Goal: Navigation & Orientation: Find specific page/section

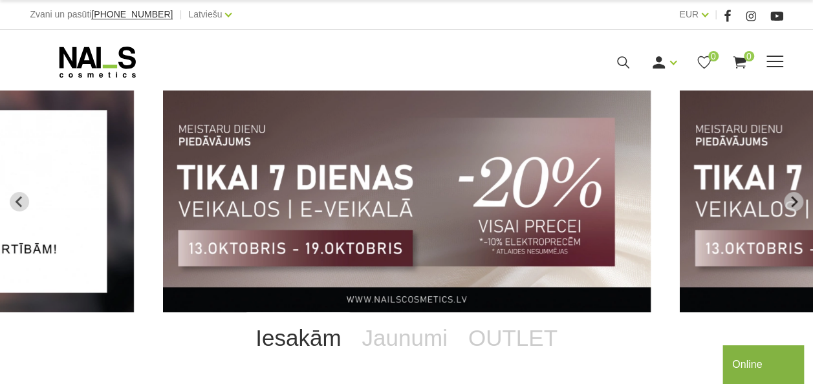
click at [779, 62] on span at bounding box center [774, 61] width 17 height 1
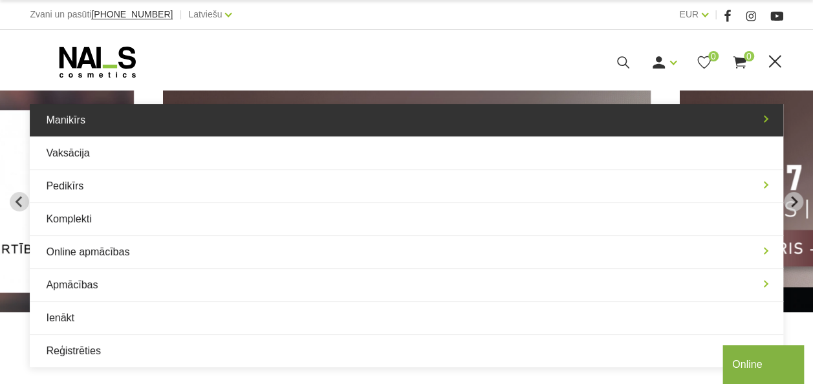
click at [711, 118] on link "Manikīrs" at bounding box center [406, 120] width 753 height 32
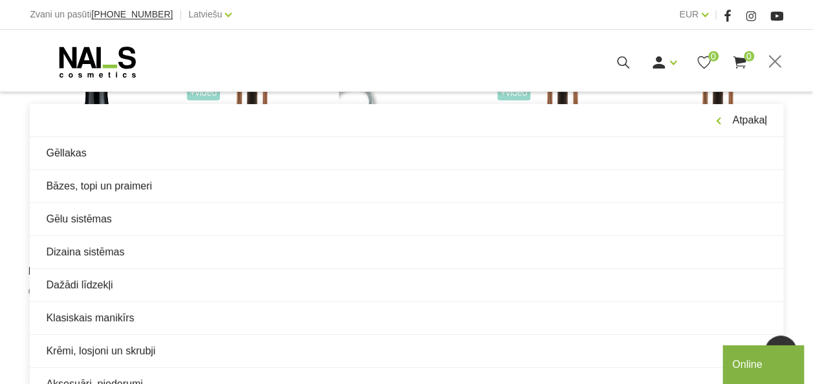
scroll to position [375, 0]
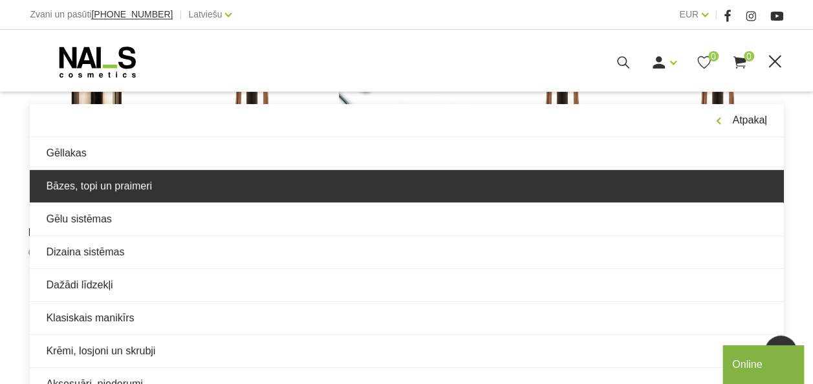
click at [693, 198] on link "Bāzes, topi un praimeri" at bounding box center [406, 186] width 753 height 32
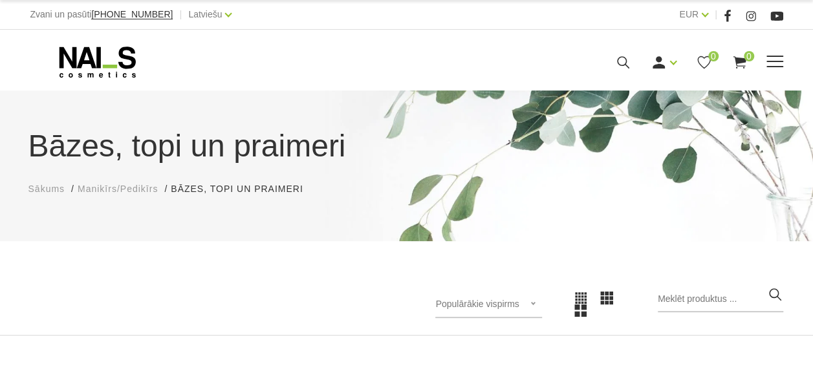
click at [776, 61] on span at bounding box center [774, 61] width 17 height 1
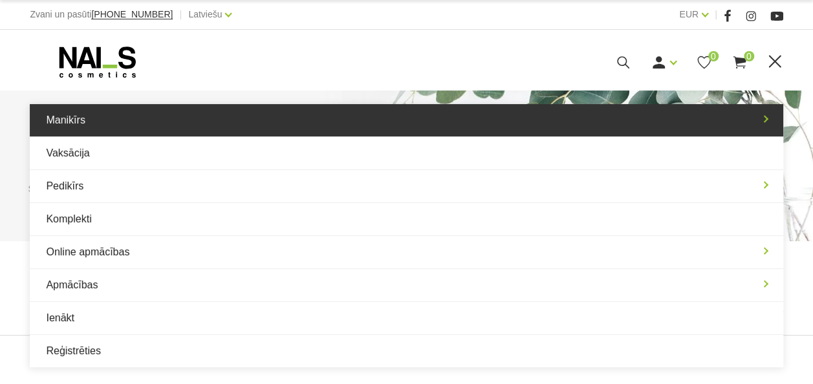
click at [772, 116] on link "Manikīrs" at bounding box center [406, 120] width 753 height 32
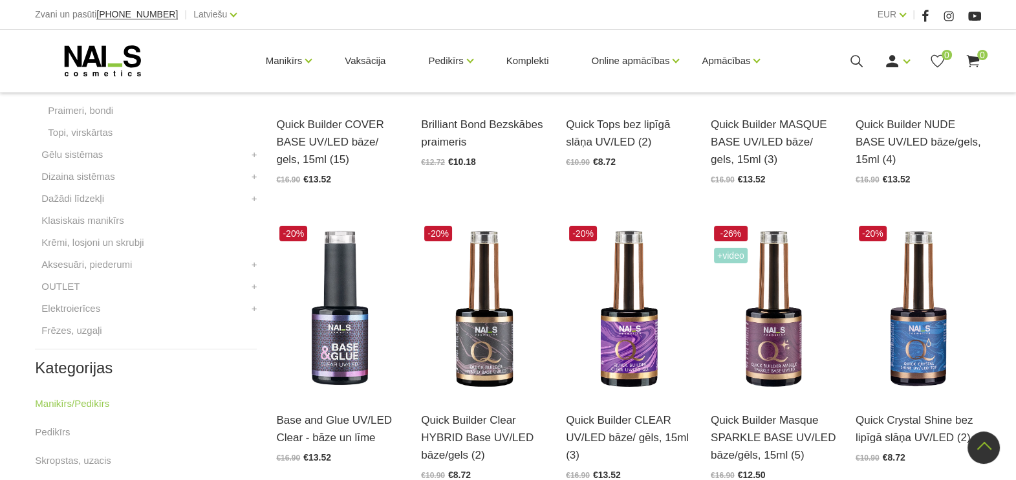
scroll to position [476, 0]
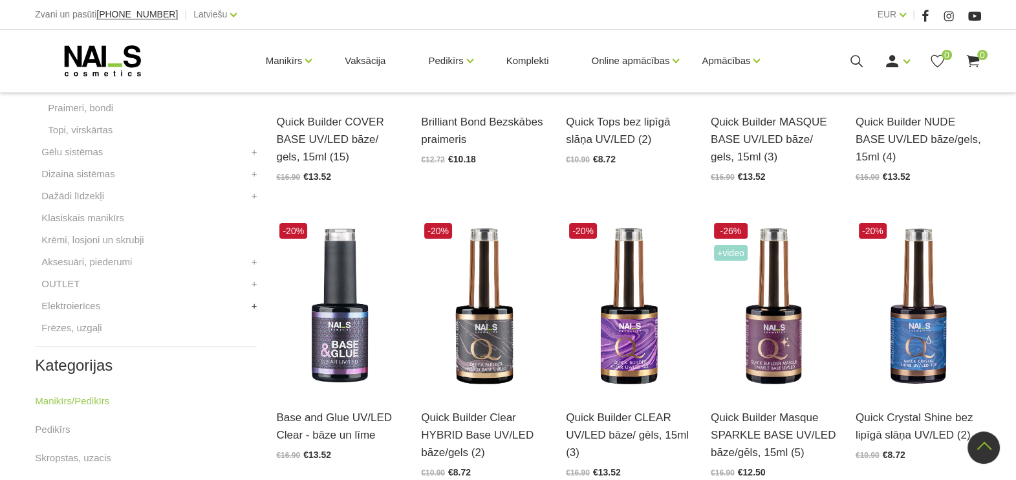
click at [252, 305] on link "+" at bounding box center [255, 306] width 6 height 16
click at [105, 378] on link "Putekļu nosūcēji" at bounding box center [83, 372] width 70 height 16
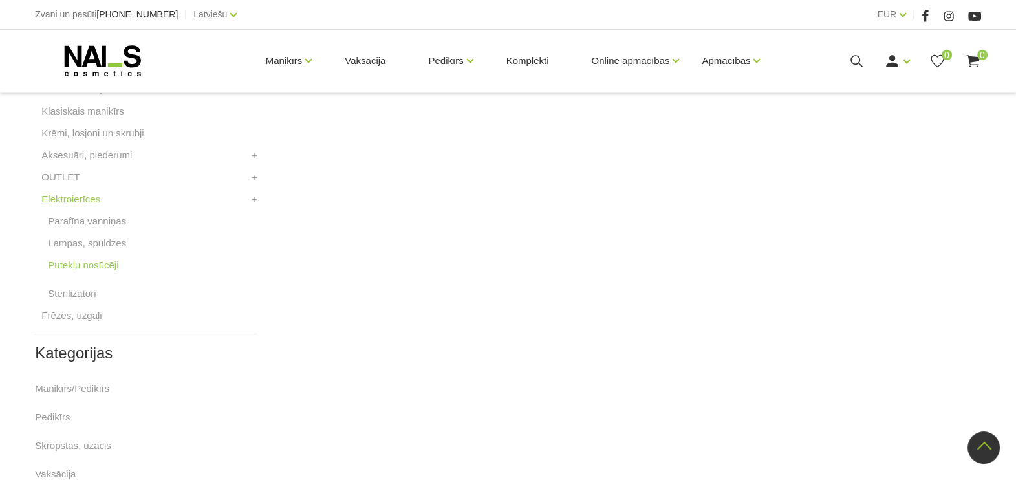
scroll to position [504, 0]
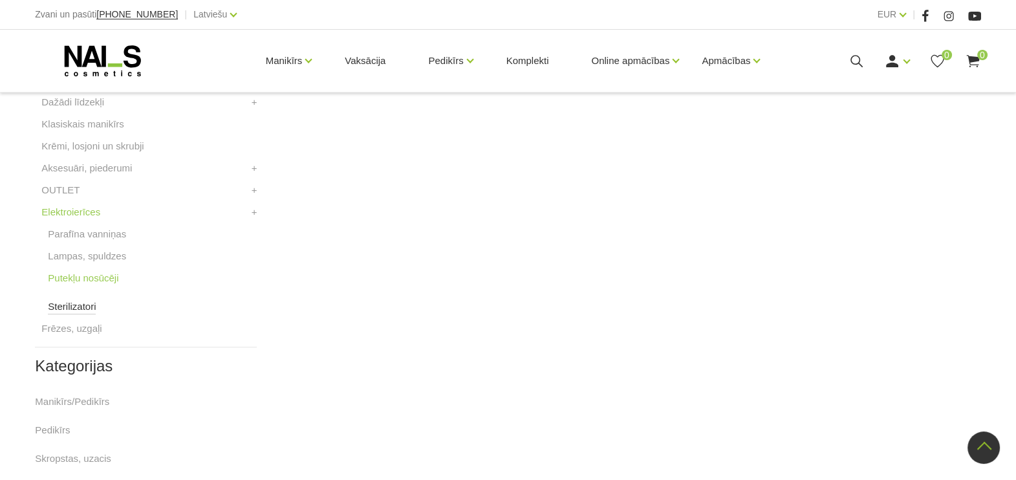
click at [78, 308] on link "Sterilizatori" at bounding box center [72, 307] width 48 height 16
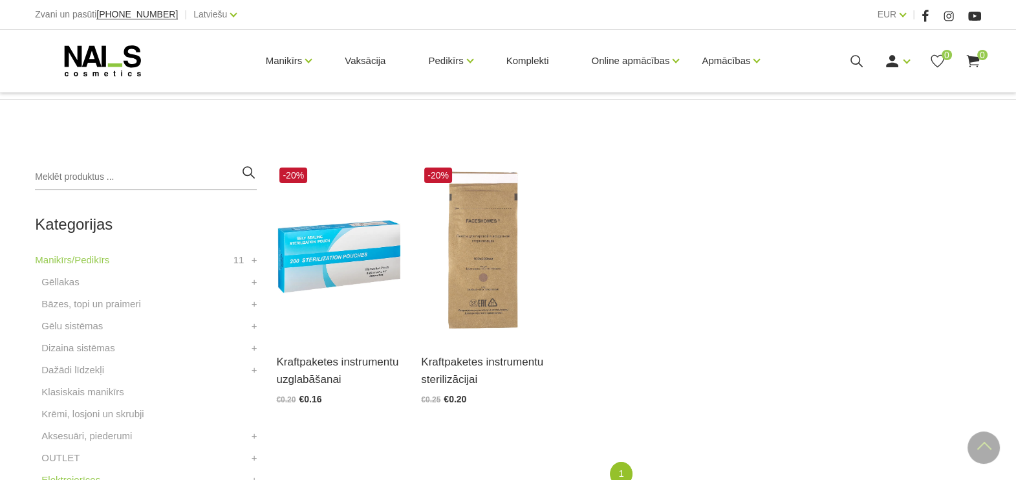
scroll to position [234, 0]
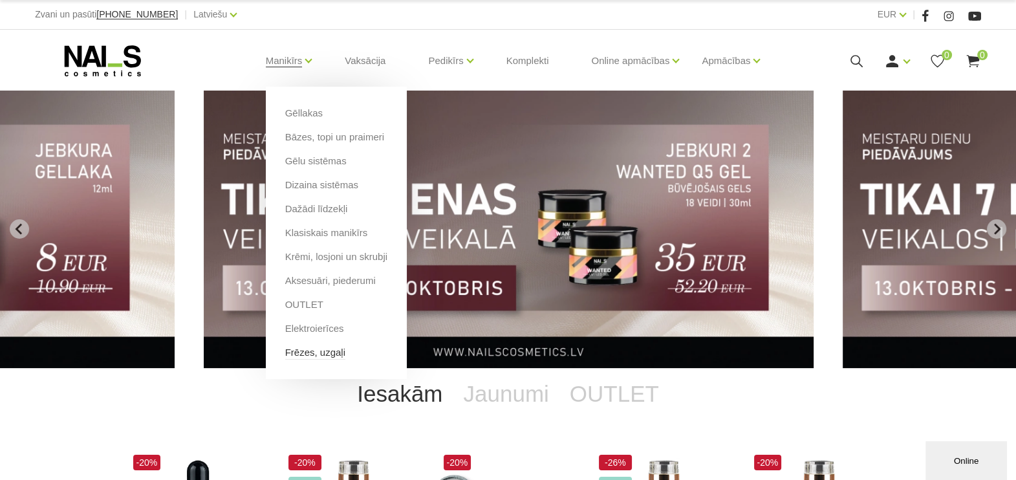
click at [317, 351] on link "Frēzes, uzgaļi" at bounding box center [315, 352] width 60 height 14
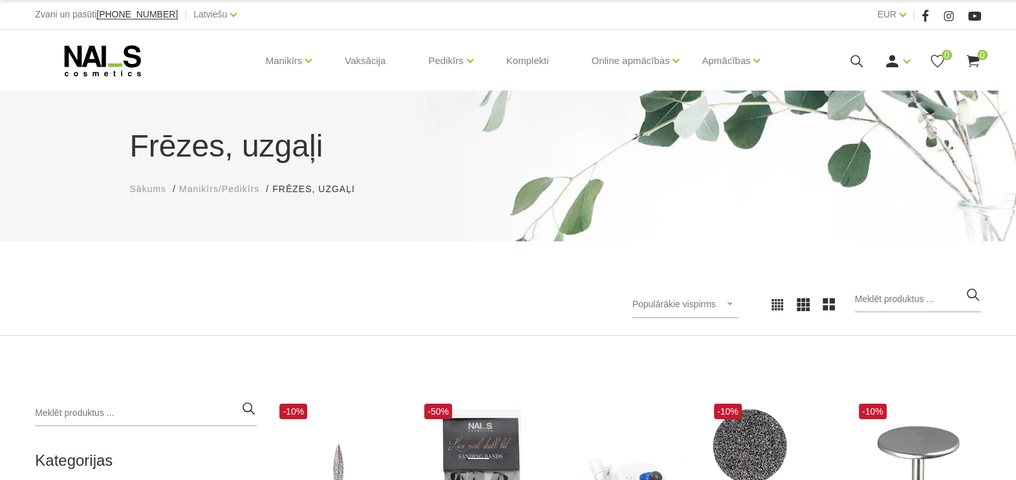
click at [1001, 289] on div "Populārākie vispirms Jaunumi Lētākais vispirms Dārgākais vispirms Populārākie v…" at bounding box center [508, 305] width 1016 height 62
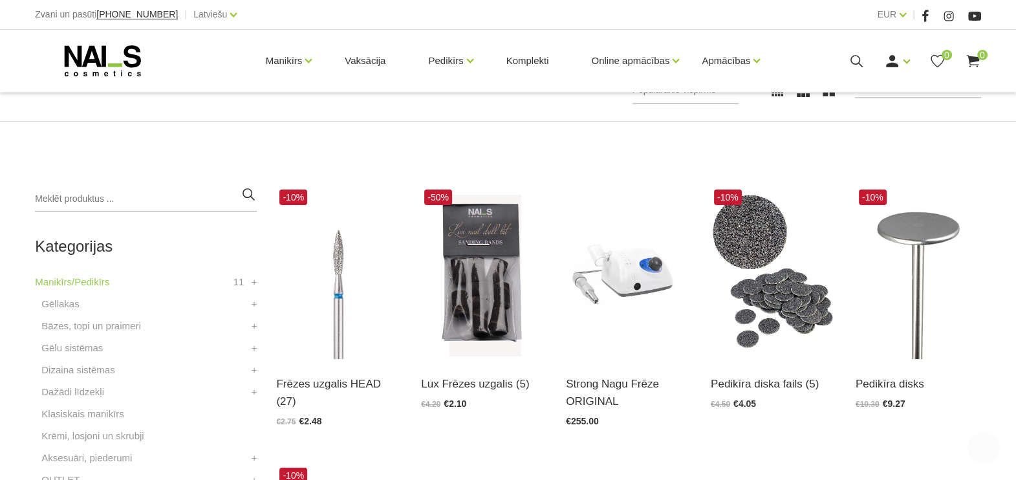
scroll to position [323, 0]
